Goal: Task Accomplishment & Management: Use online tool/utility

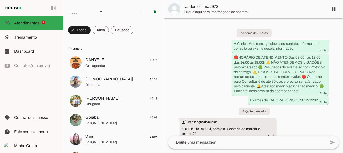
scroll to position [1364, 0]
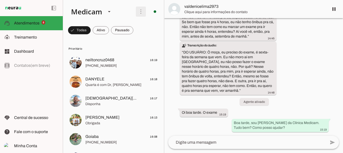
click at [138, 10] on span at bounding box center [141, 12] width 12 height 12
click at [0, 0] on slot "Ativar chats em massa" at bounding box center [0, 0] width 0 height 0
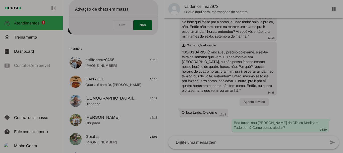
click at [131, 31] on span at bounding box center [122, 25] width 18 height 12
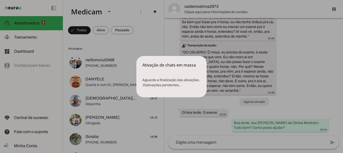
scroll to position [0, 0]
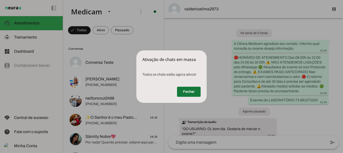
click at [186, 89] on span at bounding box center [189, 91] width 24 height 12
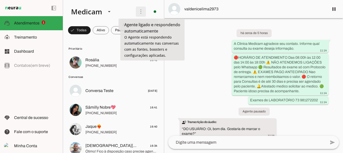
click at [135, 9] on span at bounding box center [141, 12] width 12 height 12
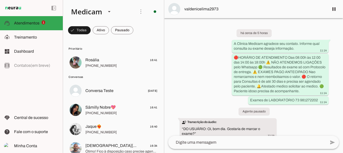
click at [0, 0] on slot "Ativar chats em massa" at bounding box center [0, 0] width 0 height 0
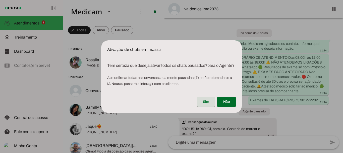
click at [205, 104] on span at bounding box center [206, 102] width 18 height 12
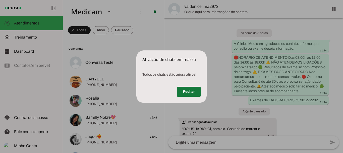
drag, startPoint x: 186, startPoint y: 91, endPoint x: 65, endPoint y: 122, distance: 124.6
click at [186, 90] on span at bounding box center [189, 91] width 24 height 12
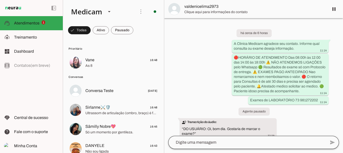
click at [136, 7] on button "more_vert" at bounding box center [141, 12] width 10 height 10
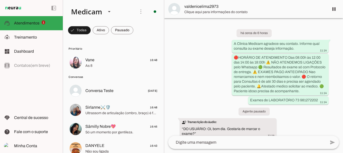
click at [164, 72] on div "há cerca de 6 horas A Clinica Medicam agradece seu contato. Informe qual consul…" at bounding box center [253, 76] width 179 height 117
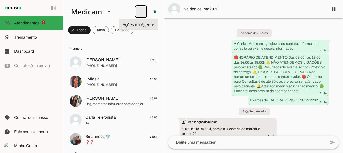
click at [138, 10] on span at bounding box center [141, 12] width 12 height 12
click at [0, 0] on slot "Ativar chats em massa" at bounding box center [0, 0] width 0 height 0
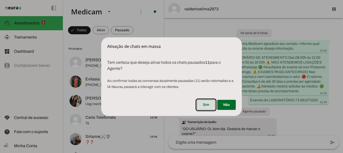
click at [207, 104] on span at bounding box center [206, 105] width 18 height 12
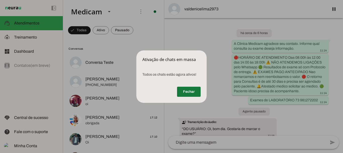
click at [184, 89] on span at bounding box center [189, 91] width 24 height 12
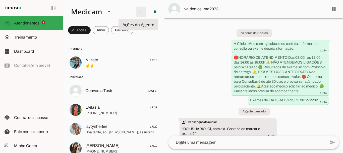
click at [136, 12] on span at bounding box center [141, 12] width 12 height 12
click at [201, 28] on slot at bounding box center [211, 31] width 20 height 18
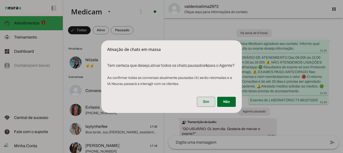
drag, startPoint x: 208, startPoint y: 106, endPoint x: 71, endPoint y: 105, distance: 136.8
click at [208, 105] on span at bounding box center [206, 102] width 18 height 12
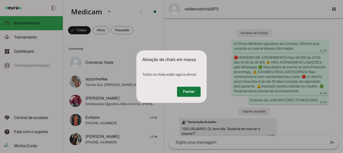
drag, startPoint x: 190, startPoint y: 90, endPoint x: 145, endPoint y: 73, distance: 48.0
click at [188, 89] on span at bounding box center [189, 91] width 24 height 12
